Goal: Task Accomplishment & Management: Manage account settings

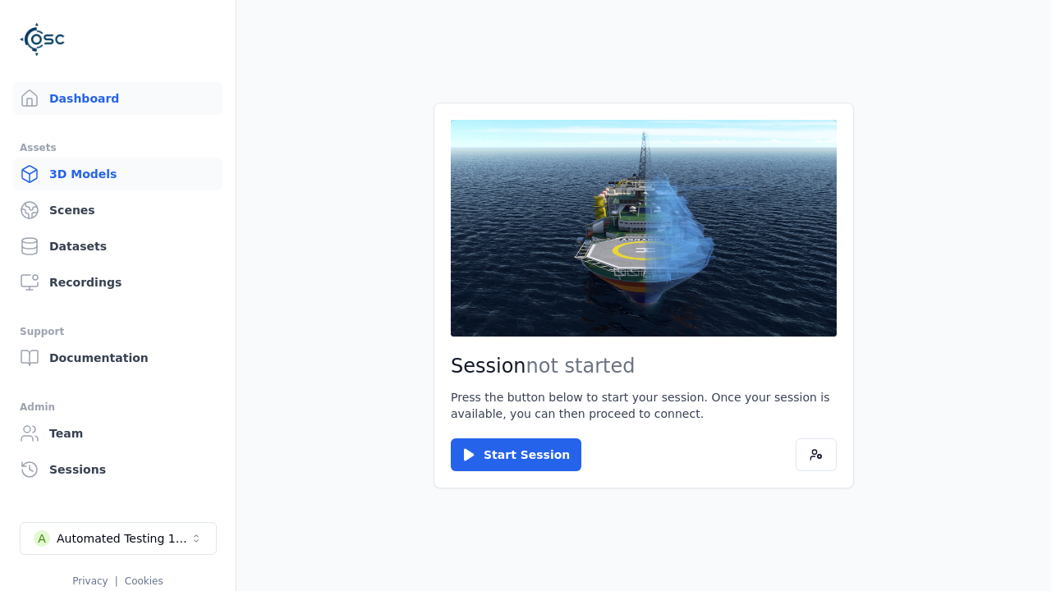
click at [111, 174] on link "3D Models" at bounding box center [117, 174] width 209 height 33
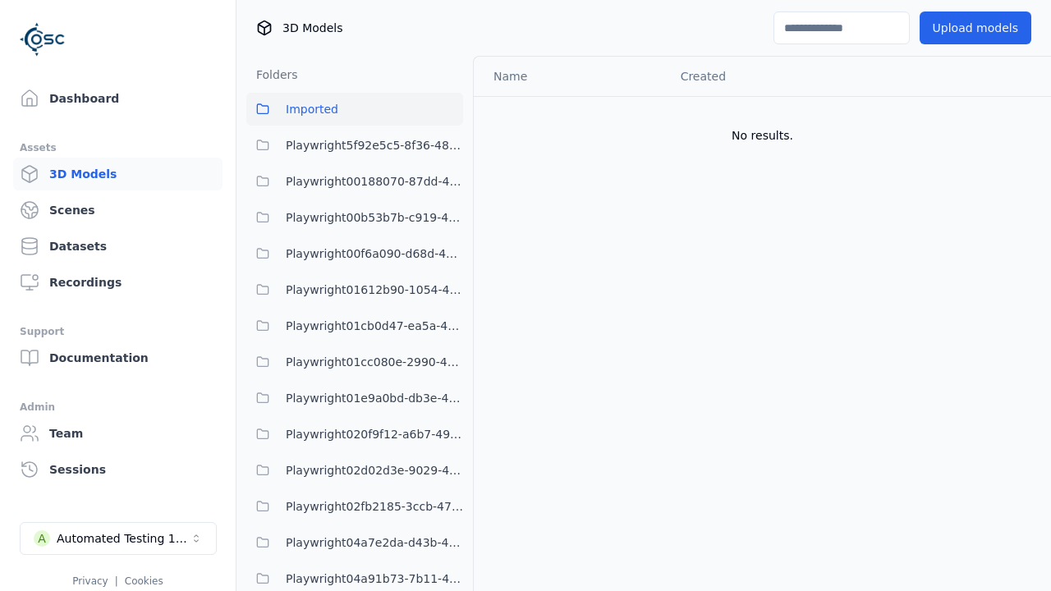
scroll to position [40982, 0]
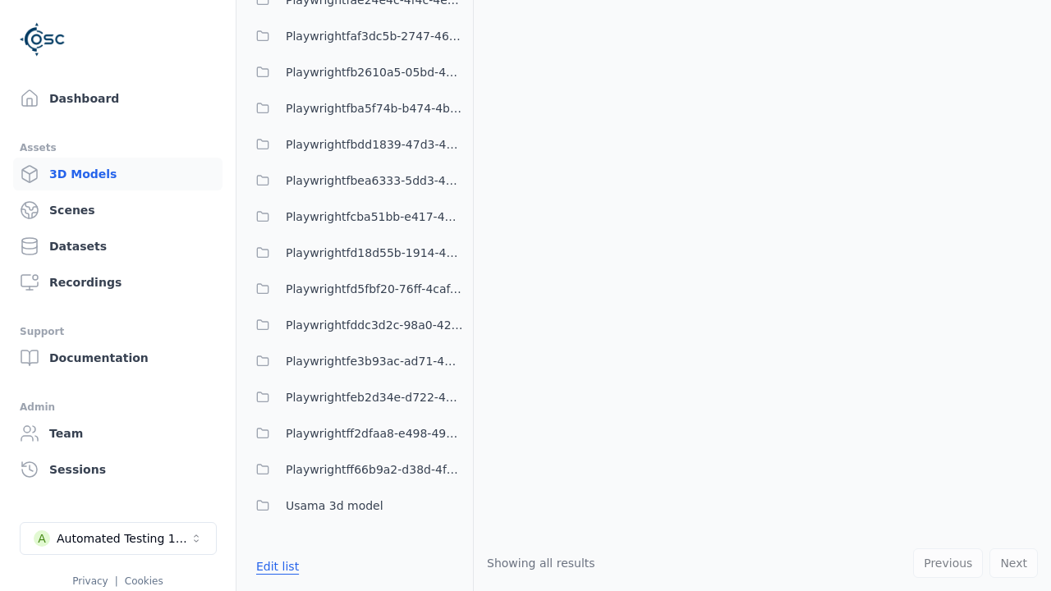
click at [275, 566] on button "Edit list" at bounding box center [277, 567] width 62 height 30
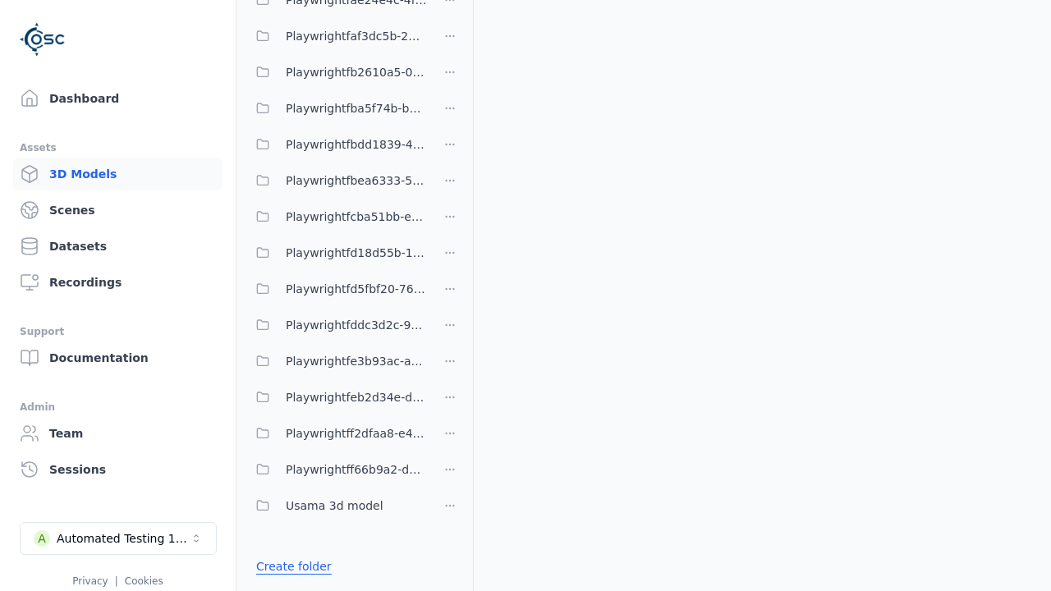
click at [290, 566] on link "Create folder" at bounding box center [294, 567] width 76 height 16
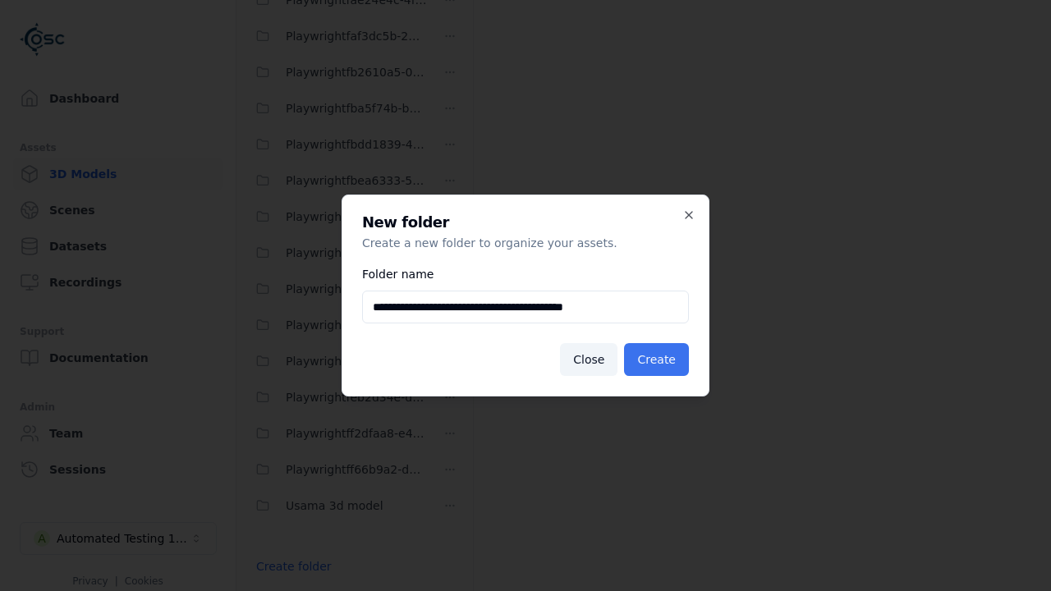
type input "**********"
click at [659, 360] on button "Create" at bounding box center [656, 359] width 65 height 33
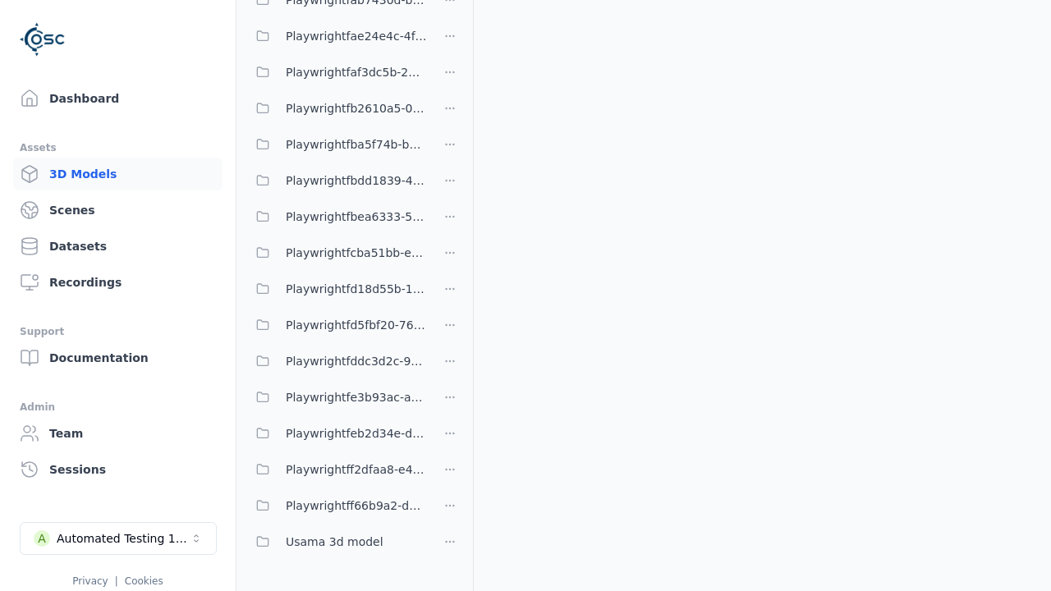
scroll to position [16004, 0]
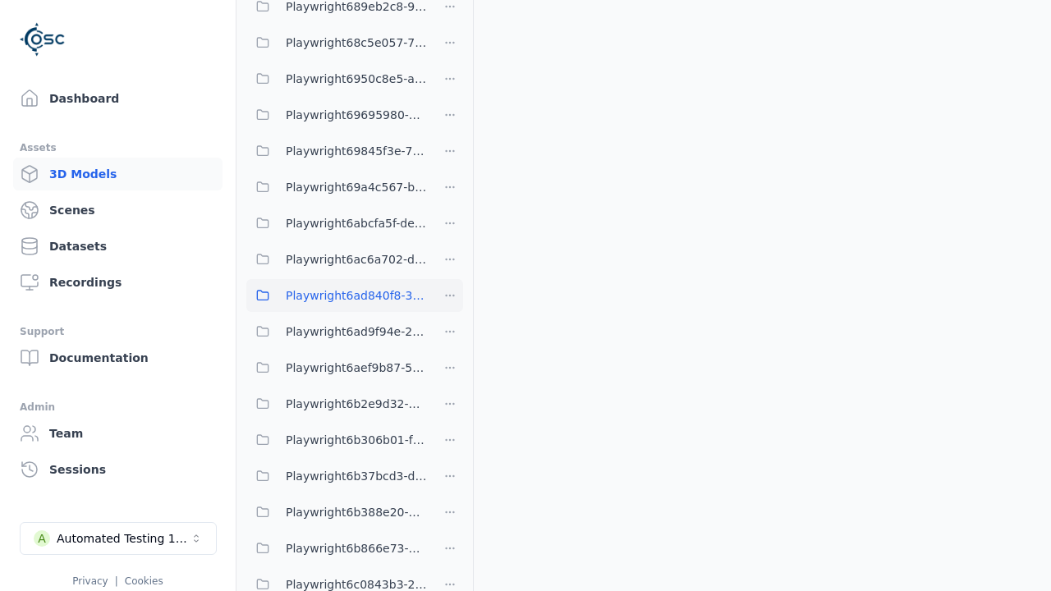
click at [337, 295] on span "Playwright6ad840f8-3bf3-424d-8dcc-3ec373e196cb" at bounding box center [356, 296] width 141 height 20
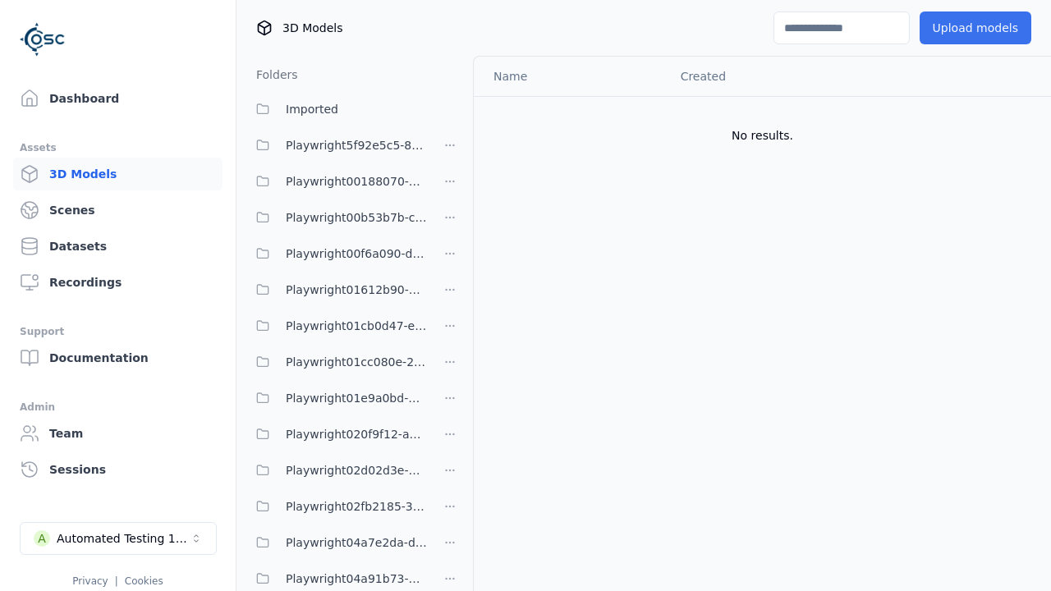
click at [965, 28] on button "Upload models" at bounding box center [976, 27] width 112 height 33
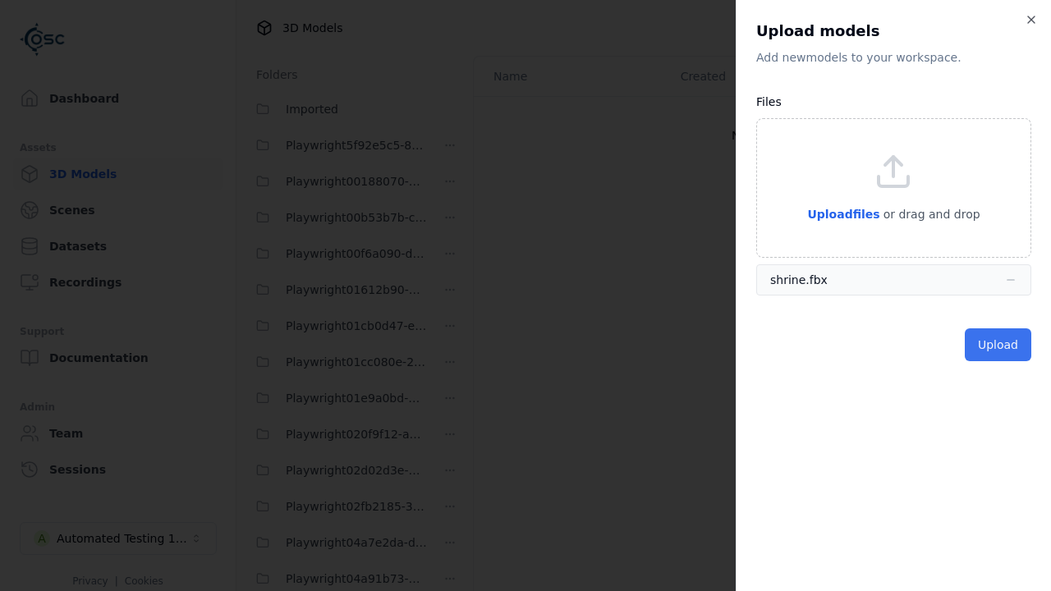
click at [1000, 344] on button "Upload" at bounding box center [998, 345] width 67 height 33
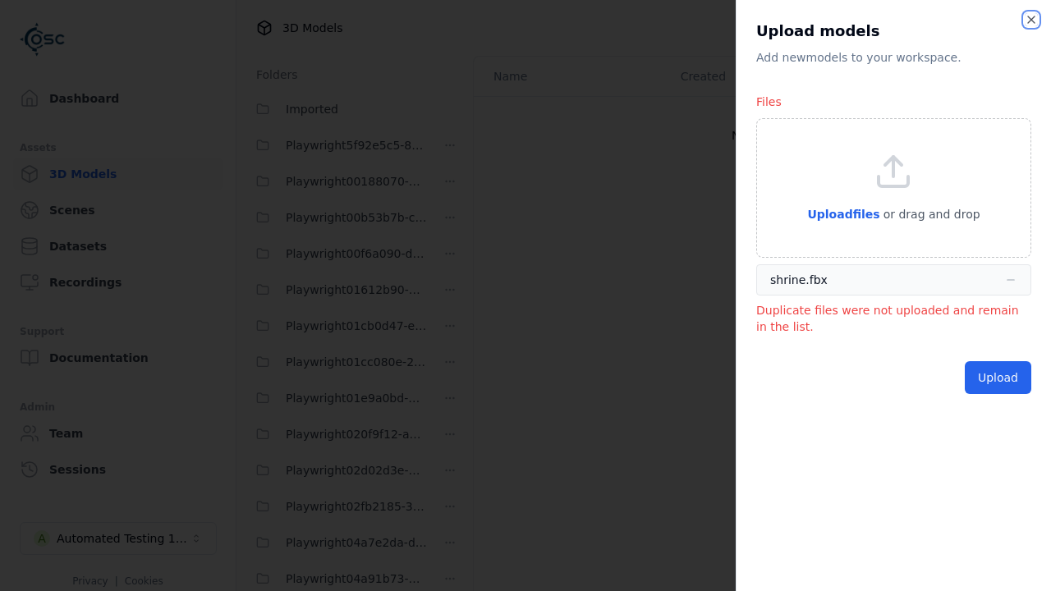
drag, startPoint x: 1030, startPoint y: 16, endPoint x: 843, endPoint y: 287, distance: 329.4
click at [1030, 16] on icon "button" at bounding box center [1031, 19] width 13 height 13
click at [1036, 21] on div "Upload models" at bounding box center [913, 27] width 278 height 33
click at [1032, 18] on div "Upload models" at bounding box center [913, 27] width 278 height 33
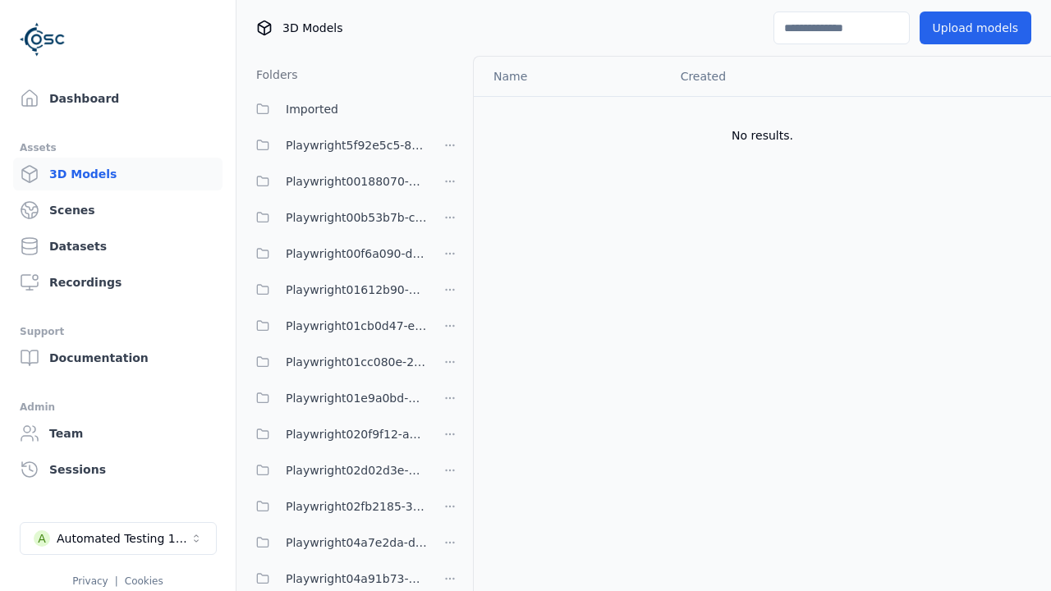
click at [816, 24] on input at bounding box center [842, 27] width 136 height 33
type input "******"
click at [346, 115] on button "Imported" at bounding box center [354, 109] width 217 height 33
click at [1008, 118] on html "Support Dashboard Assets 3D Models Scenes Datasets Recordings Support Documenta…" at bounding box center [525, 295] width 1051 height 591
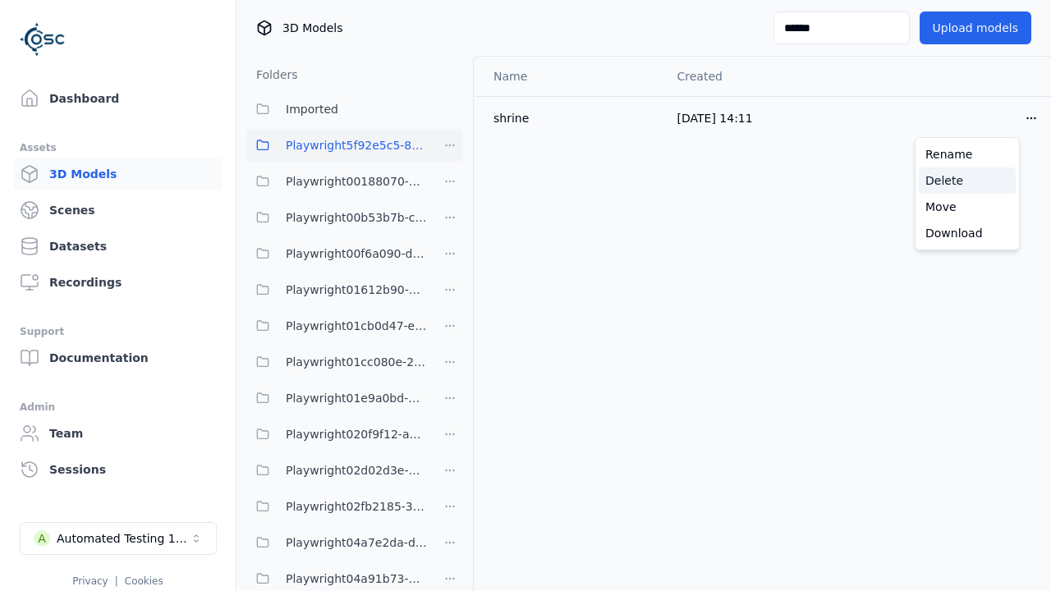
click at [945, 172] on div "Delete" at bounding box center [967, 181] width 97 height 26
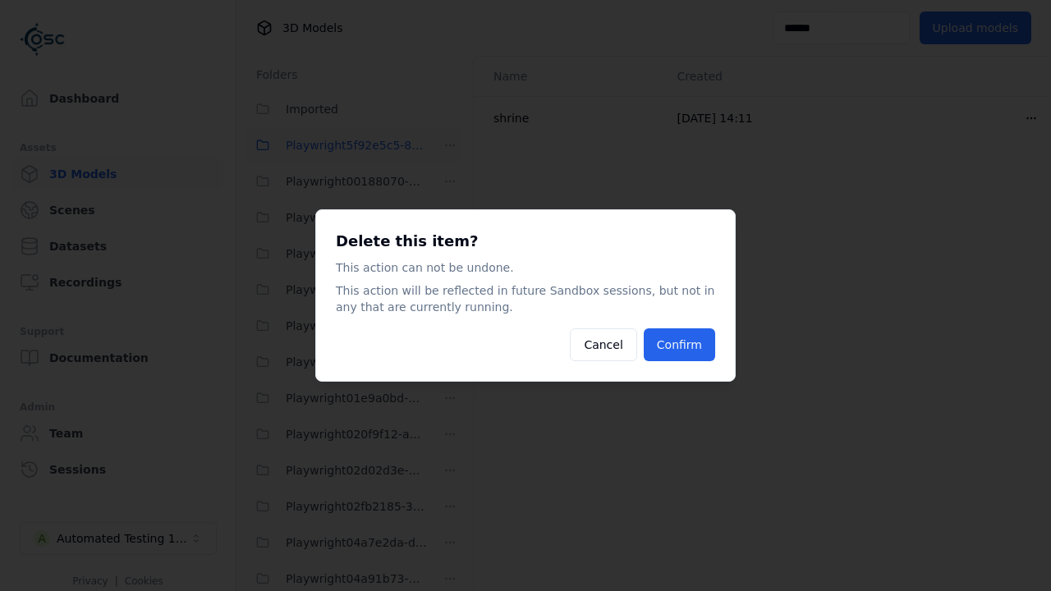
click at [707, 352] on button "Confirm" at bounding box center [679, 345] width 71 height 33
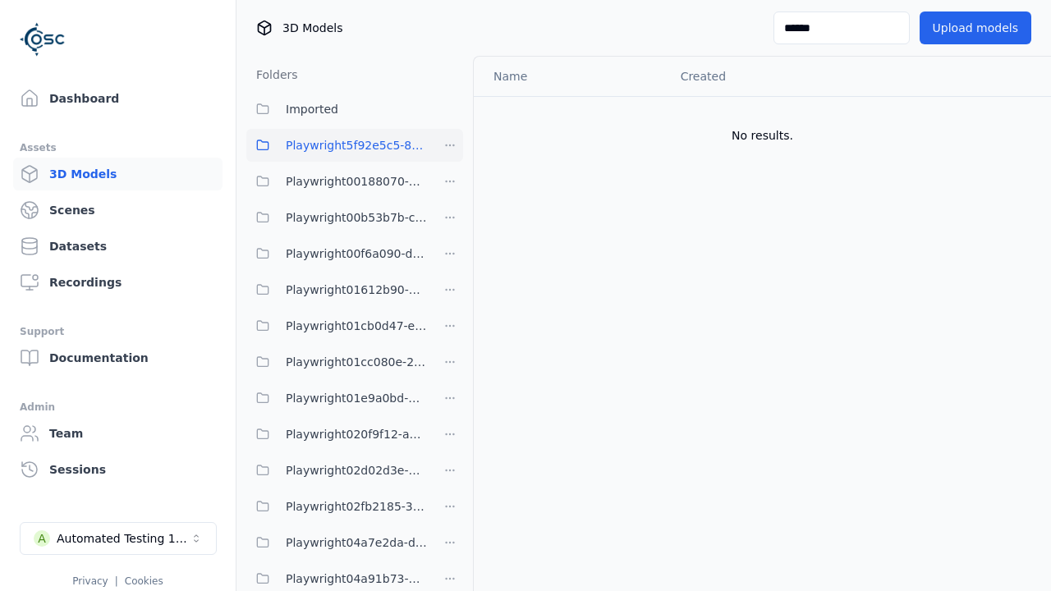
click at [451, 143] on html "Support Dashboard Assets 3D Models Scenes Datasets Recordings Support Documenta…" at bounding box center [525, 295] width 1051 height 591
click at [437, 256] on div "Delete" at bounding box center [456, 258] width 110 height 26
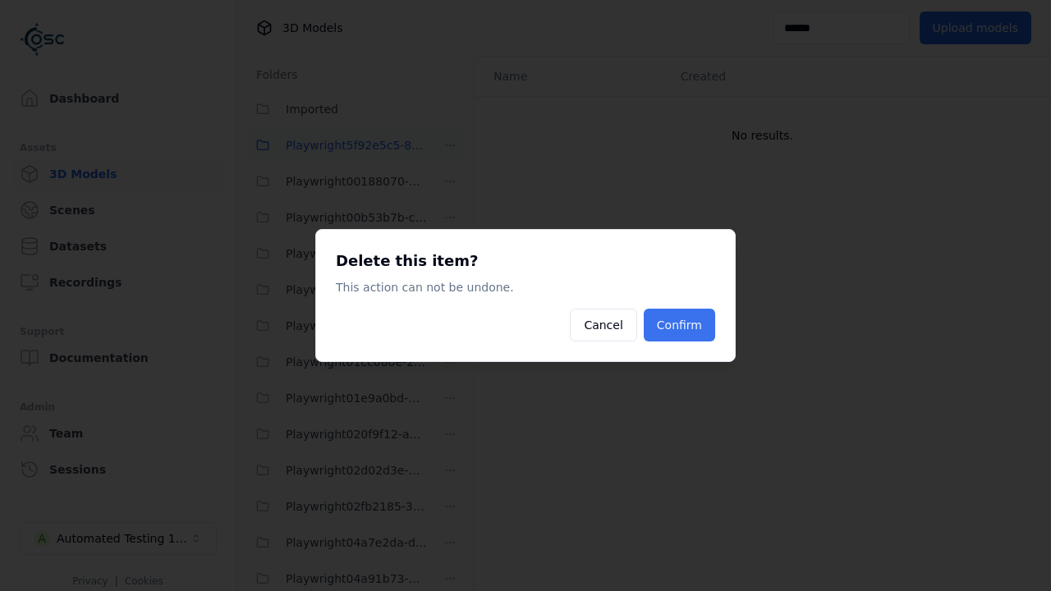
click at [675, 323] on button "Confirm" at bounding box center [679, 325] width 71 height 33
